Goal: Transaction & Acquisition: Purchase product/service

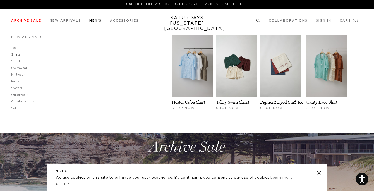
click at [16, 55] on link "Shirts" at bounding box center [15, 54] width 9 height 3
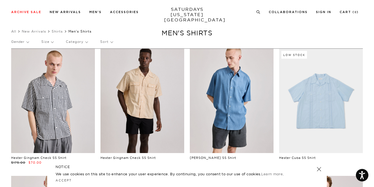
scroll to position [13, 0]
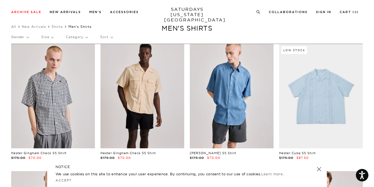
click at [319, 169] on link at bounding box center [319, 170] width 8 height 8
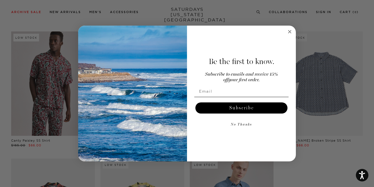
scroll to position [288, 0]
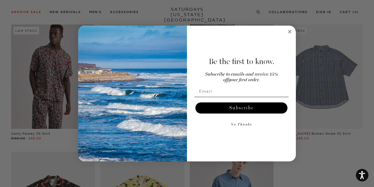
click at [291, 32] on circle "Close dialog" at bounding box center [289, 32] width 6 height 6
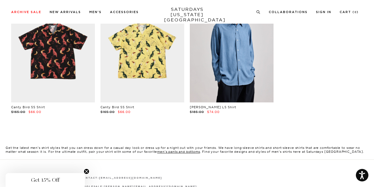
scroll to position [446, 0]
